Goal: Communication & Community: Answer question/provide support

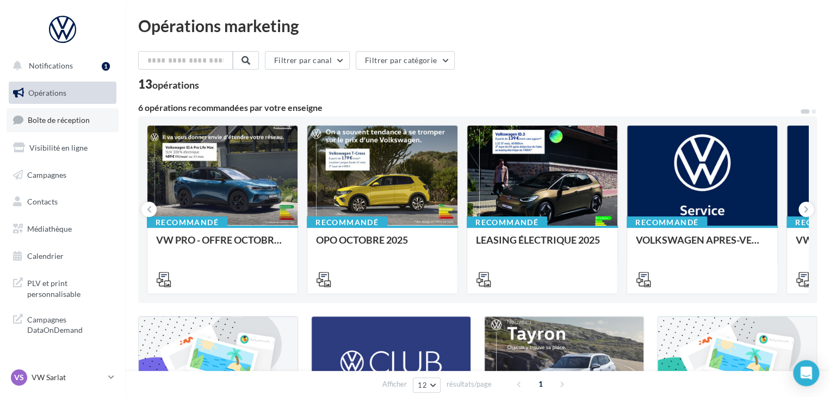
click at [92, 121] on link "Boîte de réception" at bounding box center [63, 119] width 112 height 23
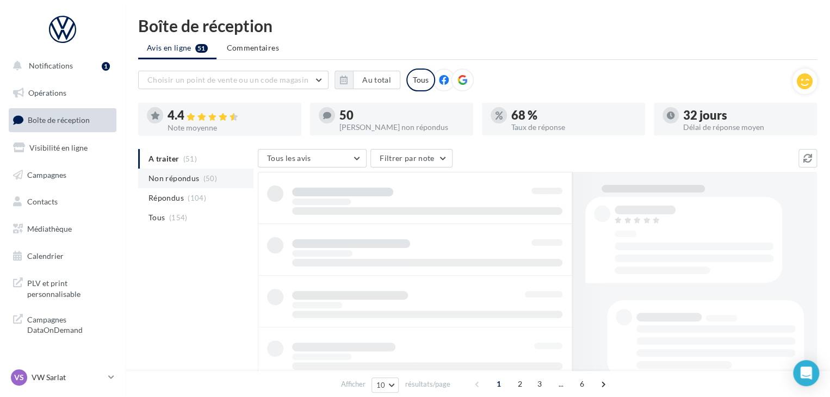
click at [173, 183] on span "Non répondus" at bounding box center [174, 178] width 51 height 11
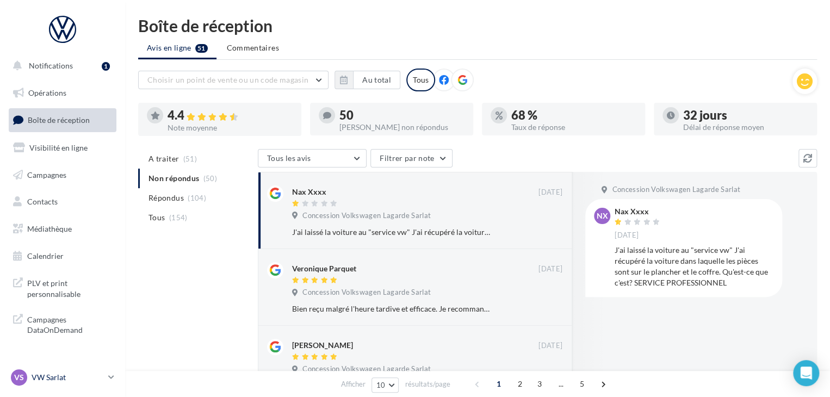
click at [84, 374] on p "VW Sarlat" at bounding box center [68, 377] width 72 height 11
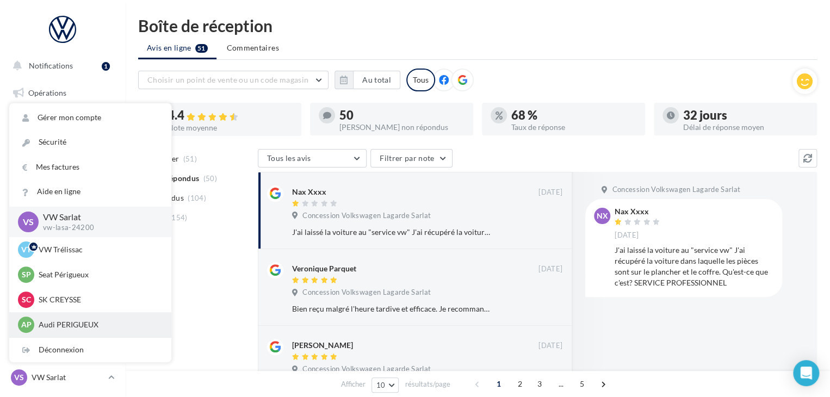
click at [83, 322] on p "Audi PERIGUEUX" at bounding box center [99, 324] width 120 height 11
